Goal: Transaction & Acquisition: Purchase product/service

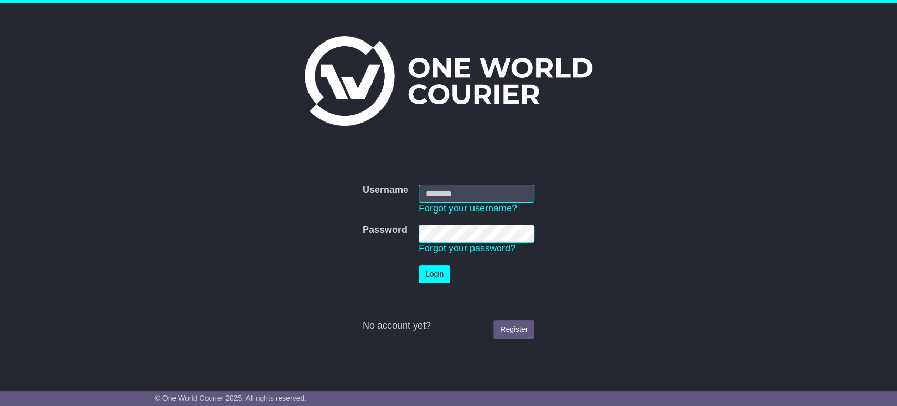
type input "**********"
click at [431, 282] on button "Login" at bounding box center [435, 274] width 32 height 18
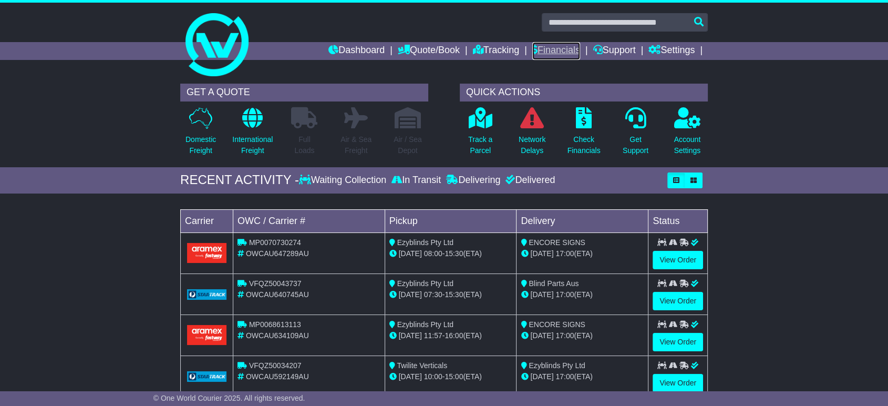
click at [557, 44] on link "Financials" at bounding box center [556, 51] width 48 height 18
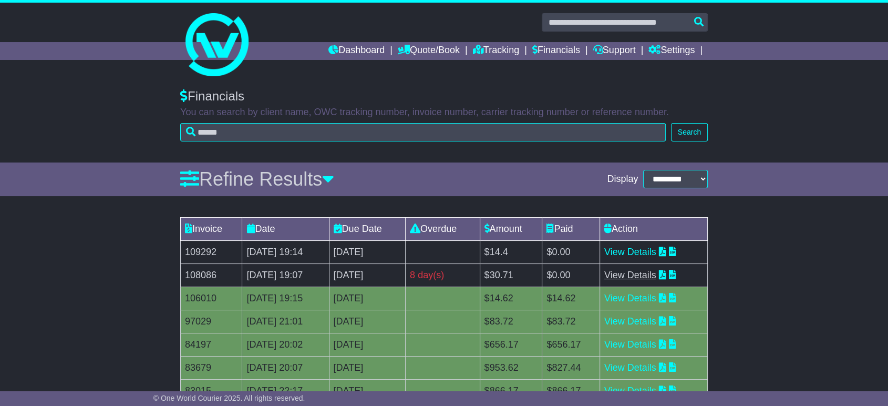
click at [648, 272] on link "View Details" at bounding box center [630, 274] width 52 height 11
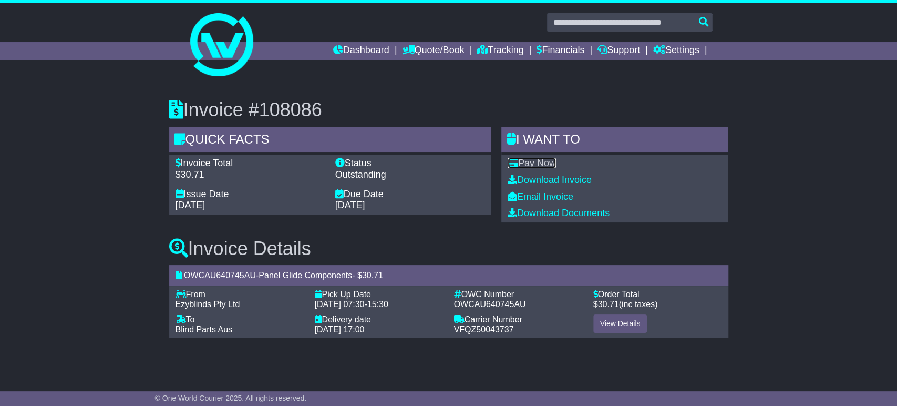
click at [540, 162] on link "Pay Now" at bounding box center [531, 163] width 48 height 11
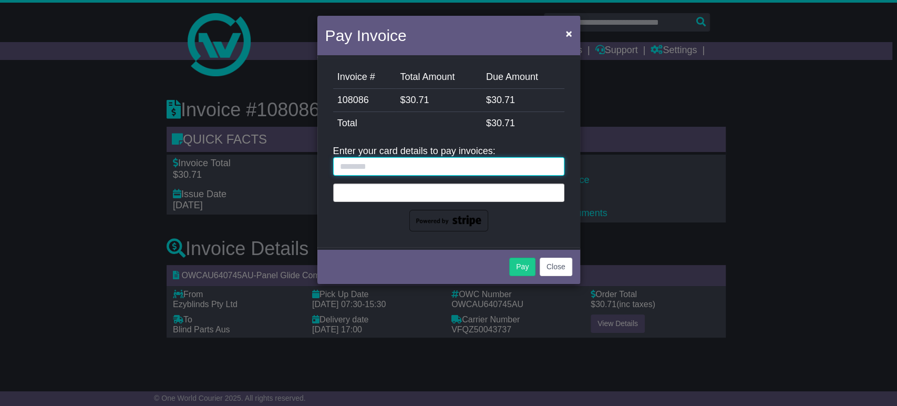
click at [409, 163] on input "text" at bounding box center [448, 166] width 231 height 18
type input "**********"
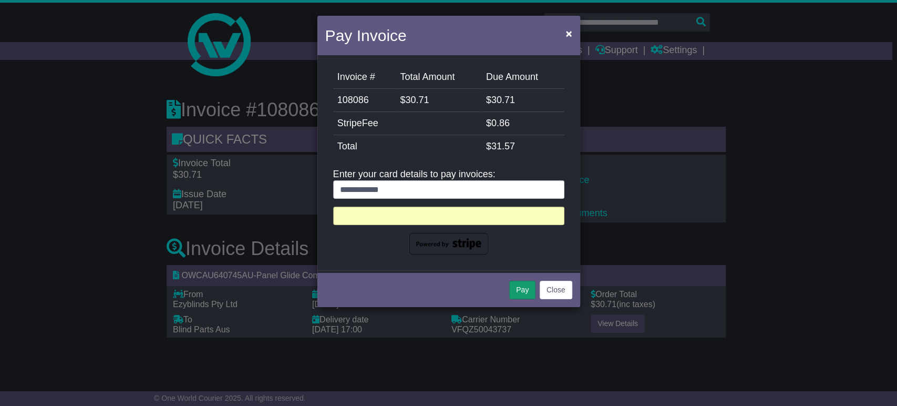
click at [524, 293] on button "Pay" at bounding box center [522, 289] width 26 height 18
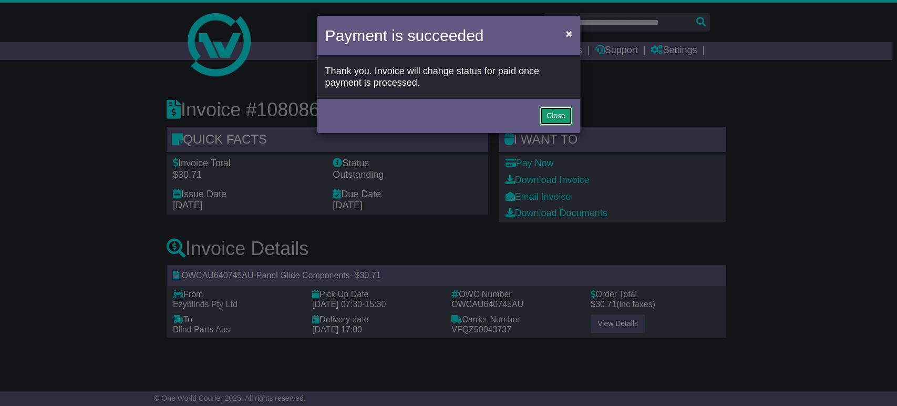
click at [551, 110] on button "Close" at bounding box center [555, 116] width 33 height 18
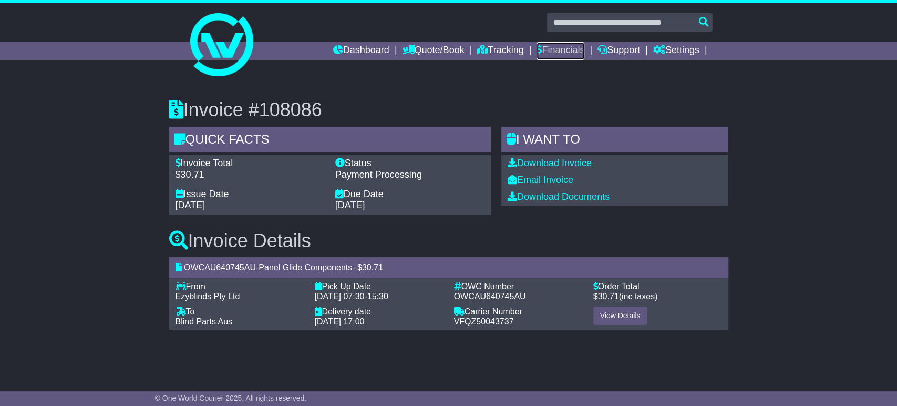
click at [554, 48] on link "Financials" at bounding box center [560, 51] width 48 height 18
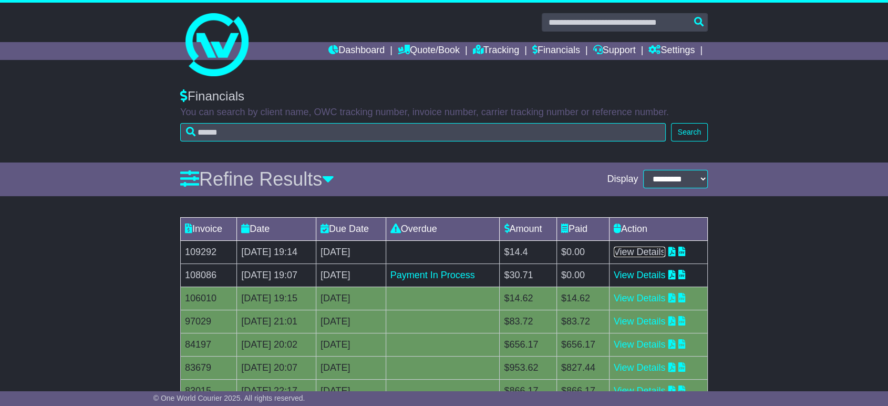
click at [656, 253] on link "View Details" at bounding box center [640, 251] width 52 height 11
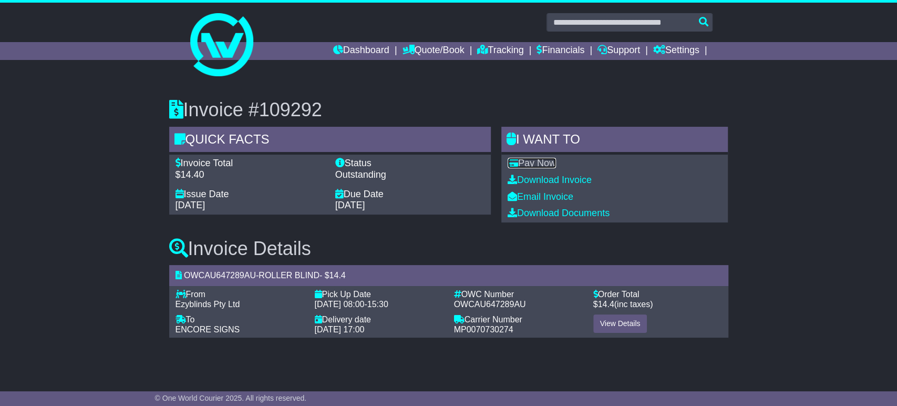
click at [534, 161] on link "Pay Now" at bounding box center [531, 163] width 48 height 11
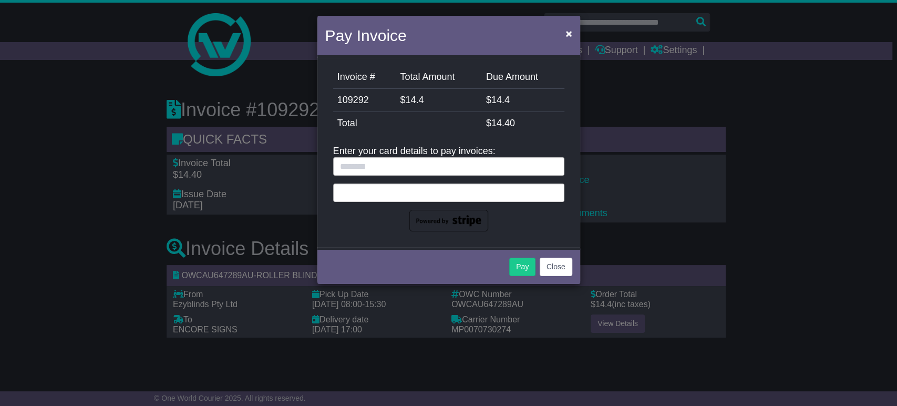
click at [407, 196] on div at bounding box center [448, 192] width 231 height 18
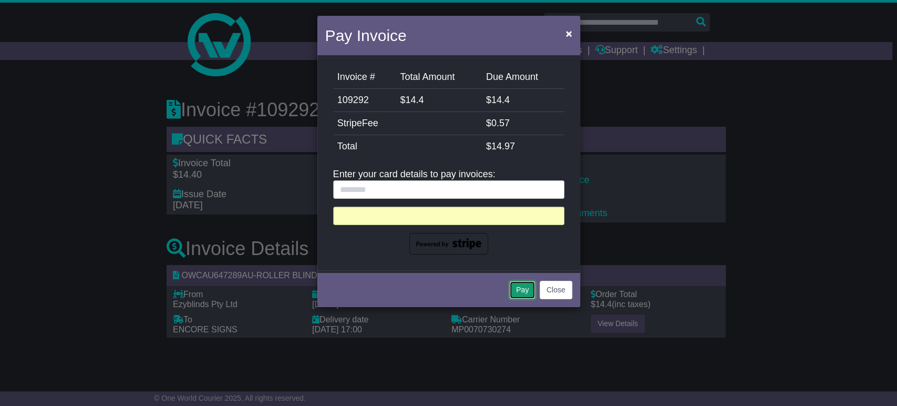
click at [521, 289] on button "Pay" at bounding box center [522, 289] width 26 height 18
click at [382, 187] on input "text" at bounding box center [448, 189] width 231 height 18
type input "*********"
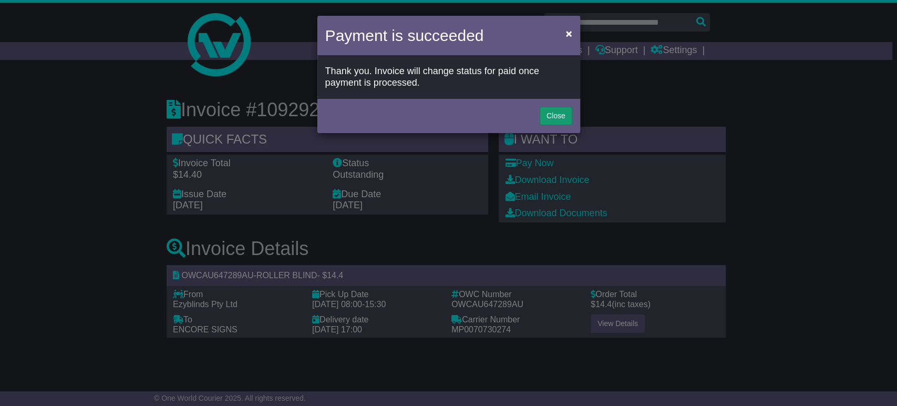
click at [553, 107] on button "Close" at bounding box center [555, 116] width 33 height 18
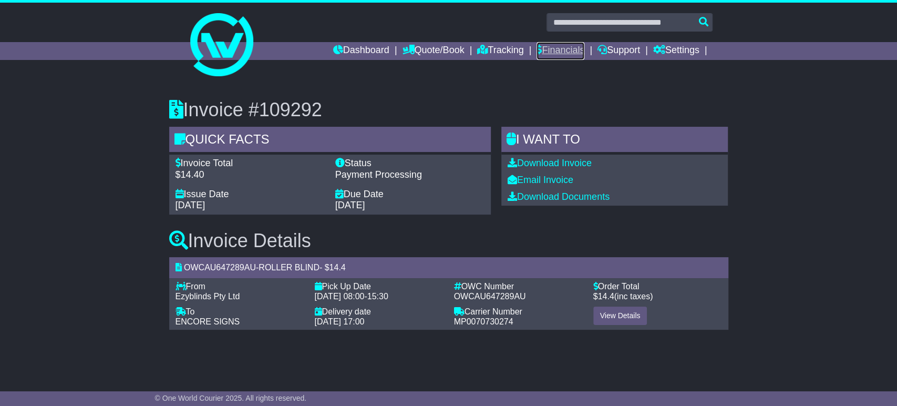
click at [553, 44] on link "Financials" at bounding box center [560, 51] width 48 height 18
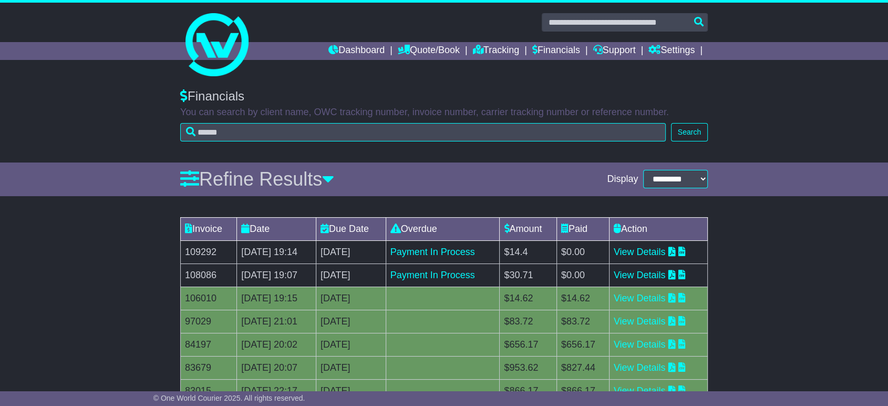
click at [819, 340] on div "Invoice Date Due Date Overdue Amount Paid Action 109292 25 Sep 2025 19:14 [DATE…" at bounding box center [444, 350] width 888 height 277
